Goal: Task Accomplishment & Management: Use online tool/utility

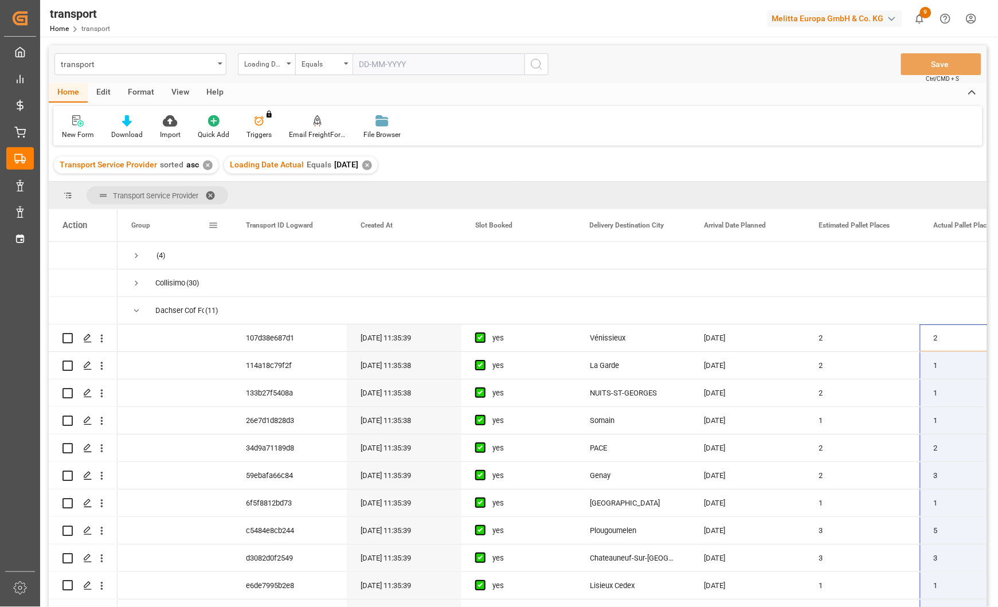
scroll to position [612, 0]
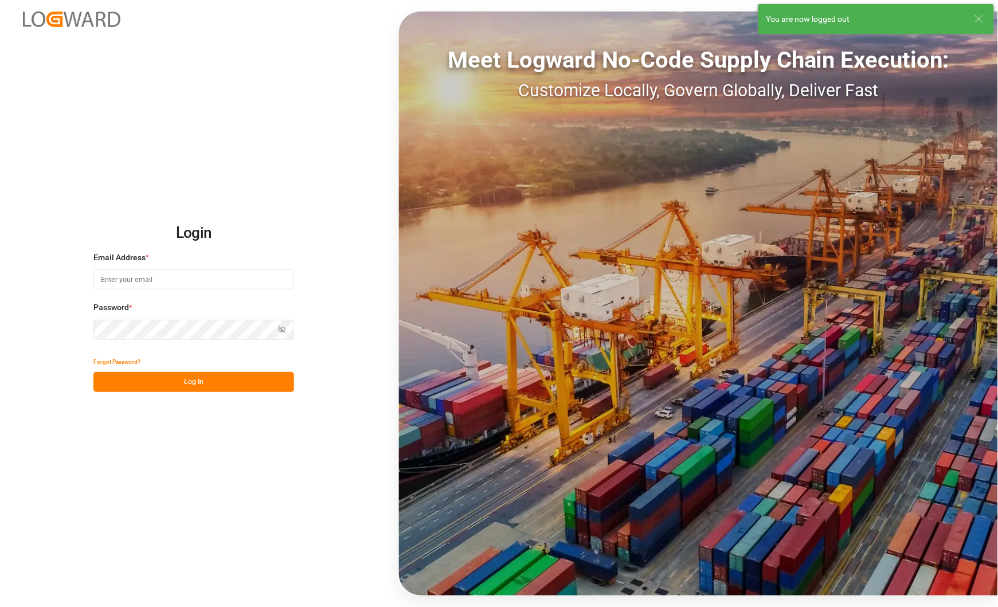
type input "[PERSON_NAME][EMAIL_ADDRESS][PERSON_NAME][DOMAIN_NAME]"
click at [186, 383] on button "Log In" at bounding box center [193, 382] width 201 height 20
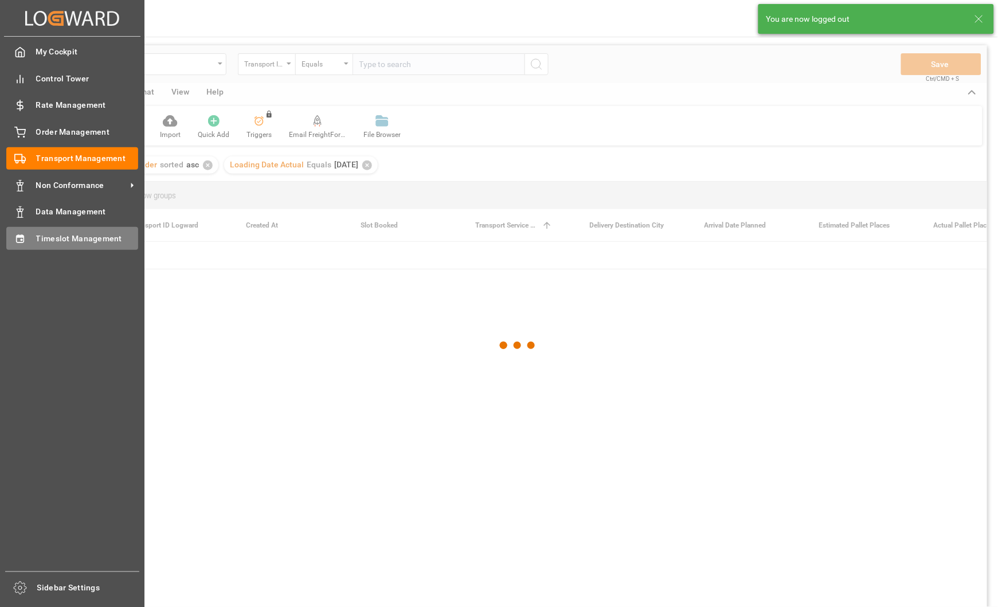
click at [42, 237] on span "Timeslot Management" at bounding box center [87, 239] width 103 height 12
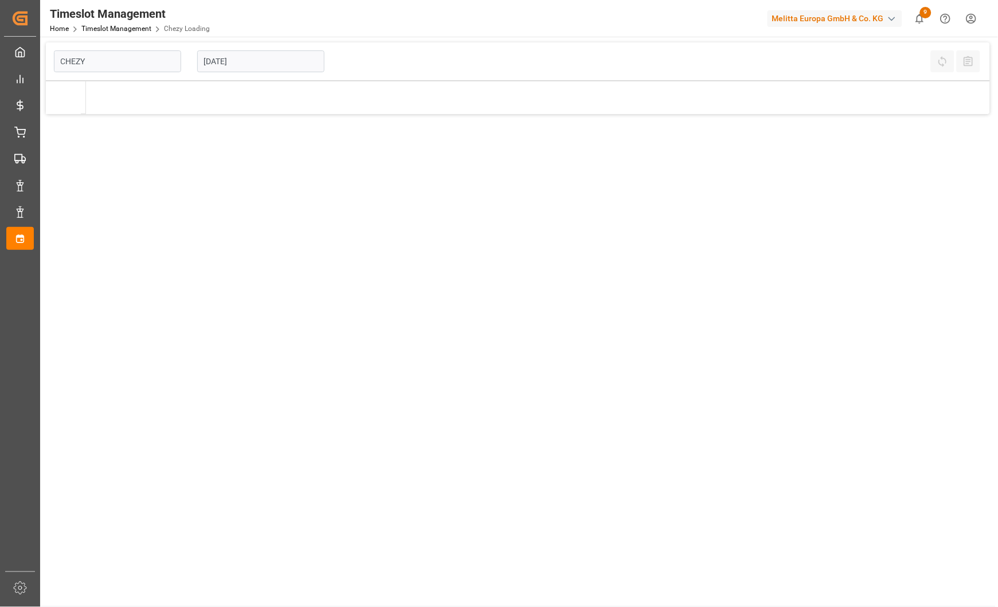
type input "Chezy Loading"
click at [283, 56] on input "[DATE]" at bounding box center [260, 61] width 127 height 22
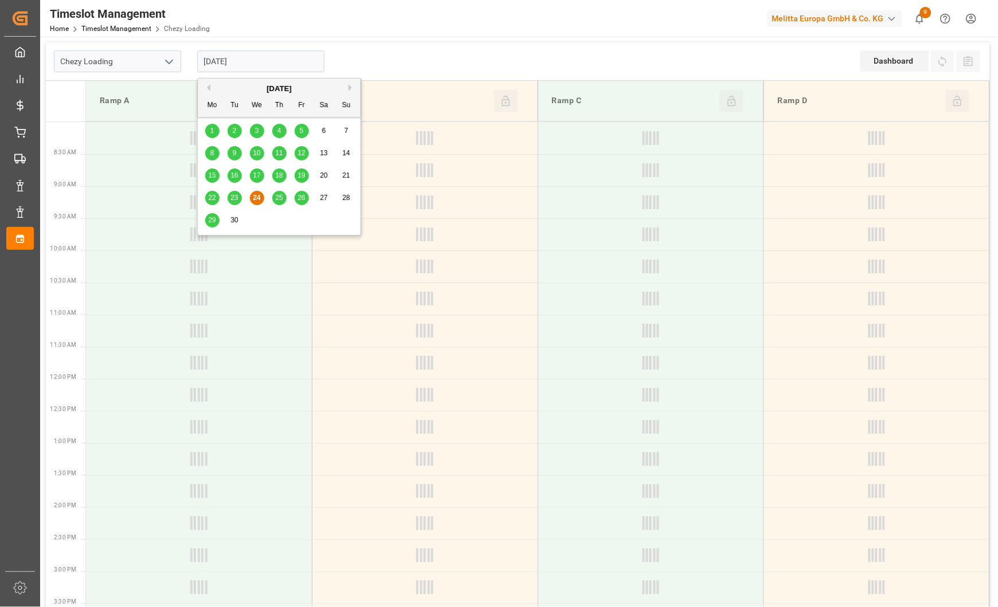
click at [231, 222] on span "30" at bounding box center [233, 220] width 7 height 8
type input "[DATE]"
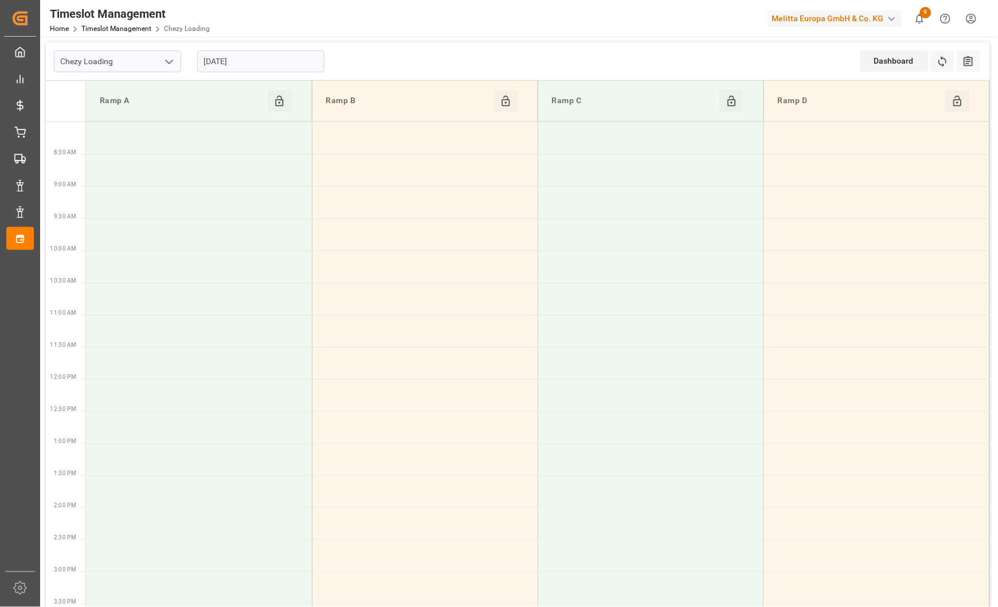
click at [168, 63] on icon "open menu" at bounding box center [169, 62] width 14 height 14
click at [140, 101] on div "Chezy Unloading" at bounding box center [117, 113] width 126 height 26
type input "Chezy Unloading"
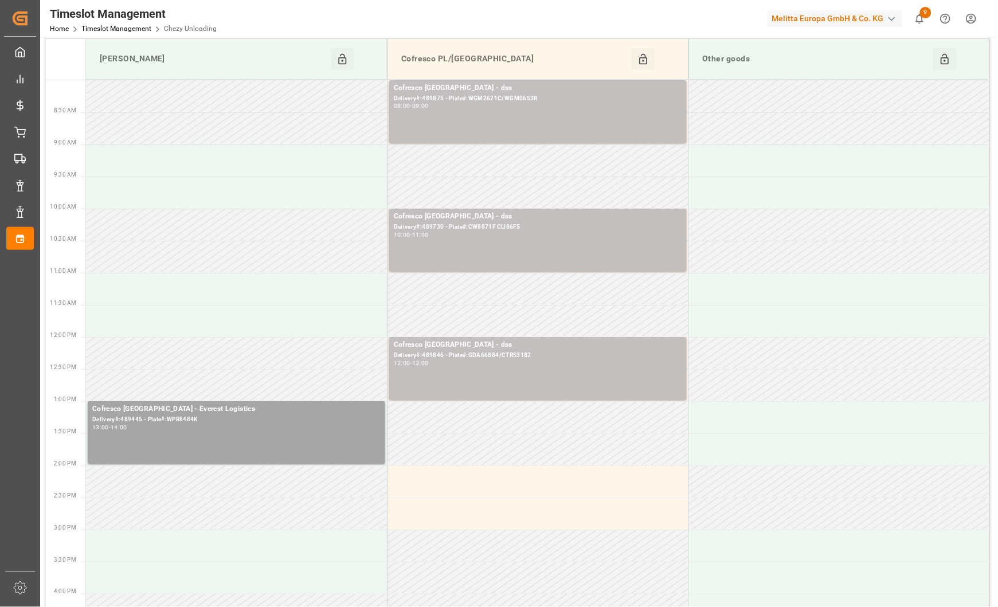
scroll to position [76, 0]
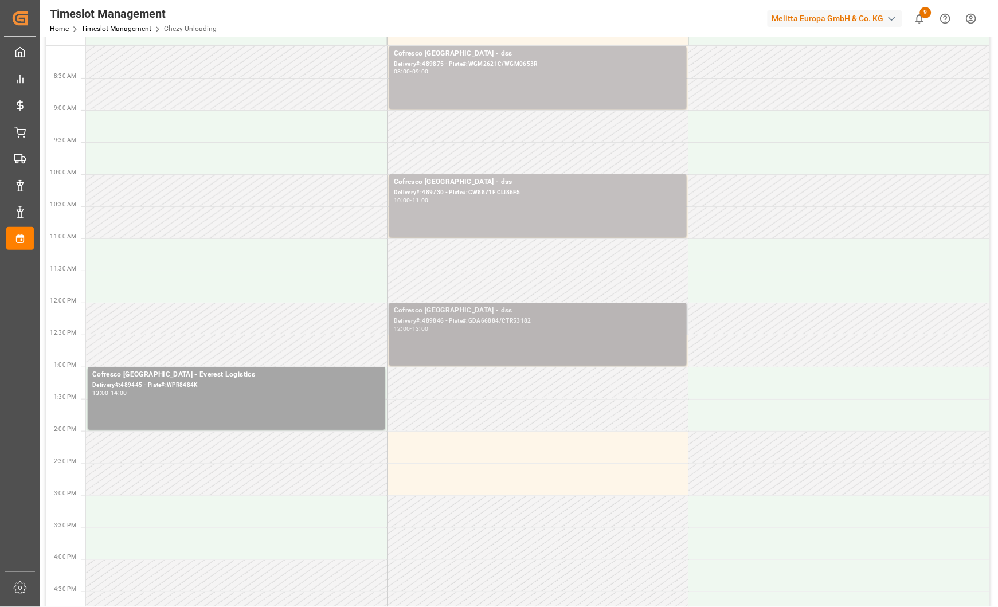
click at [480, 339] on div "Cofresco [GEOGRAPHIC_DATA] - dss Delivery#:489846 - Plate#:GDA66884/CTR53182 12…" at bounding box center [538, 334] width 288 height 58
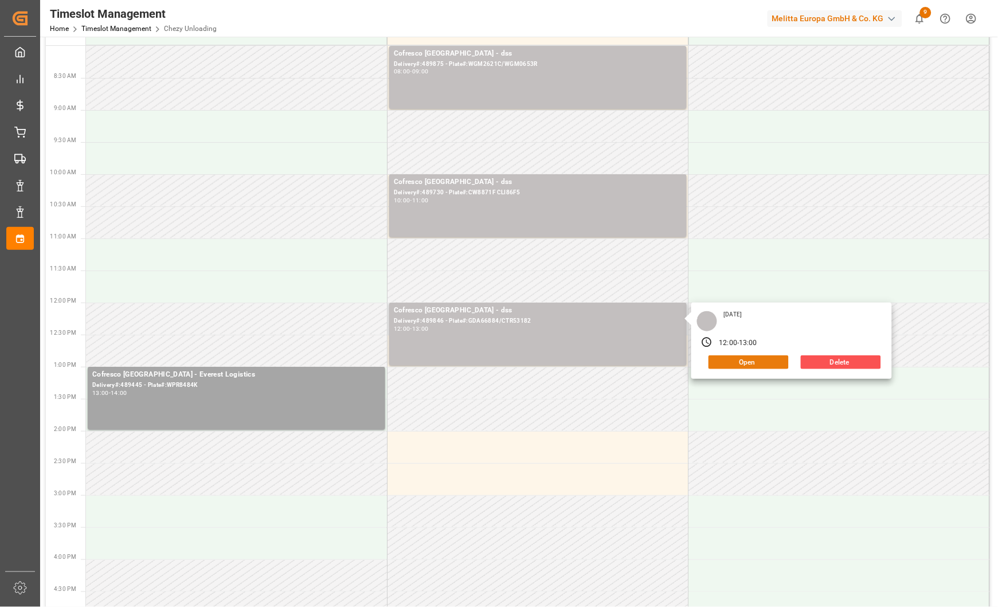
click at [737, 366] on button "Open" at bounding box center [748, 362] width 80 height 14
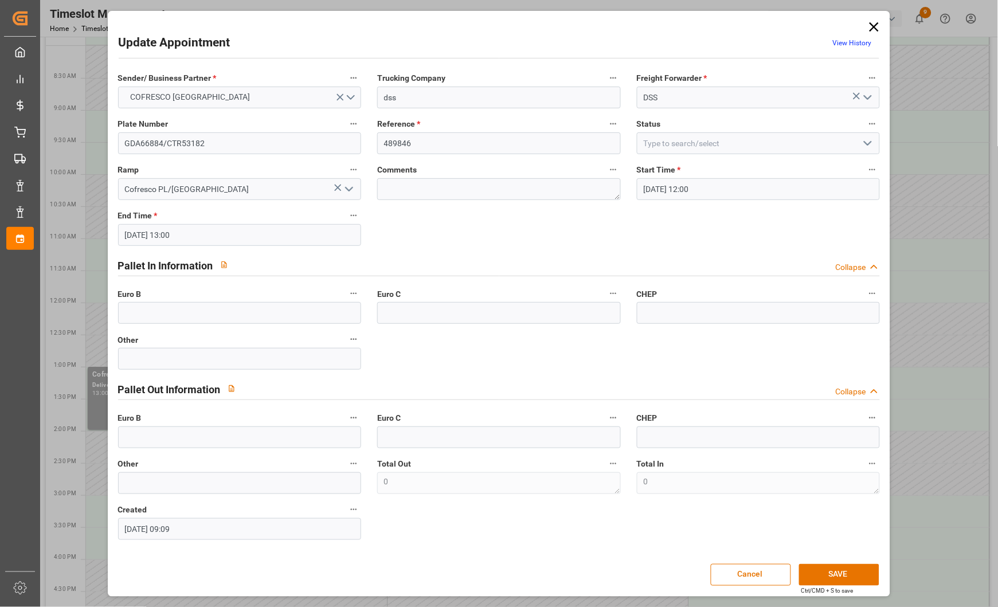
click at [848, 35] on span "View History" at bounding box center [851, 45] width 55 height 22
click at [844, 41] on link "View History" at bounding box center [851, 43] width 39 height 8
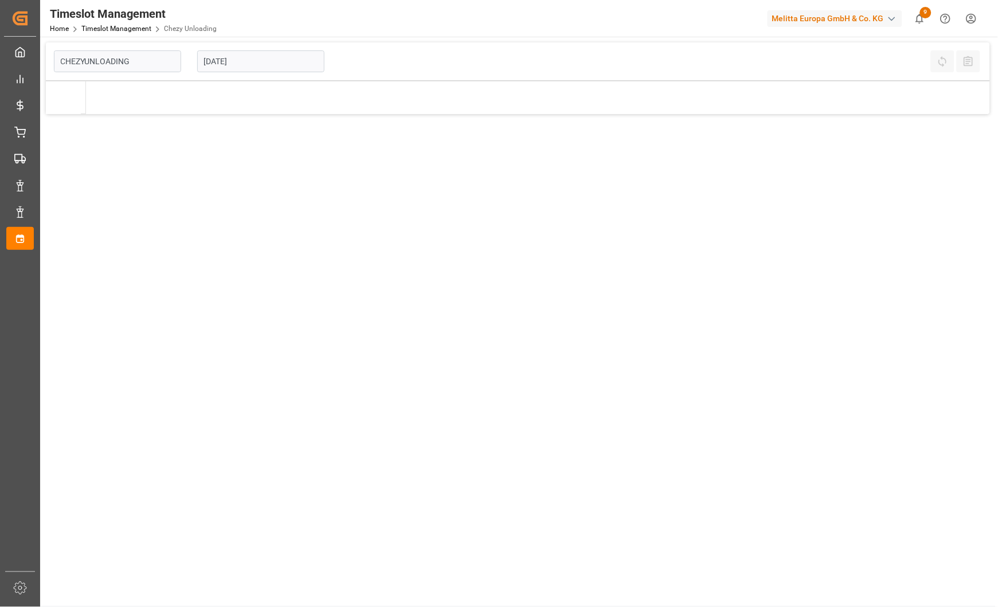
type input "Chezy Unloading"
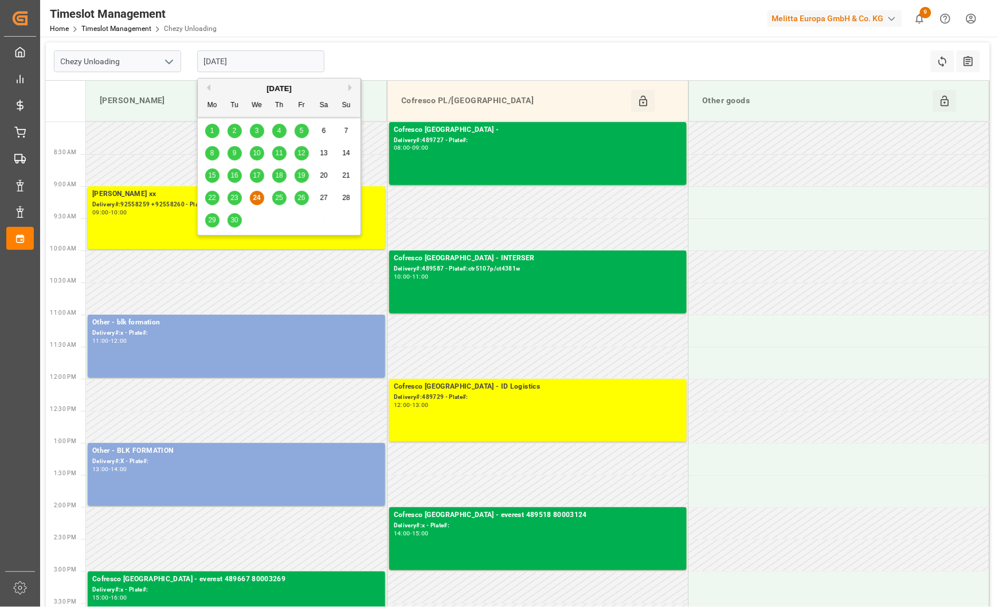
click at [303, 58] on input "[DATE]" at bounding box center [260, 61] width 127 height 22
click at [236, 215] on div "30" at bounding box center [235, 221] width 14 height 14
type input "[DATE]"
